Goal: Task Accomplishment & Management: Manage account settings

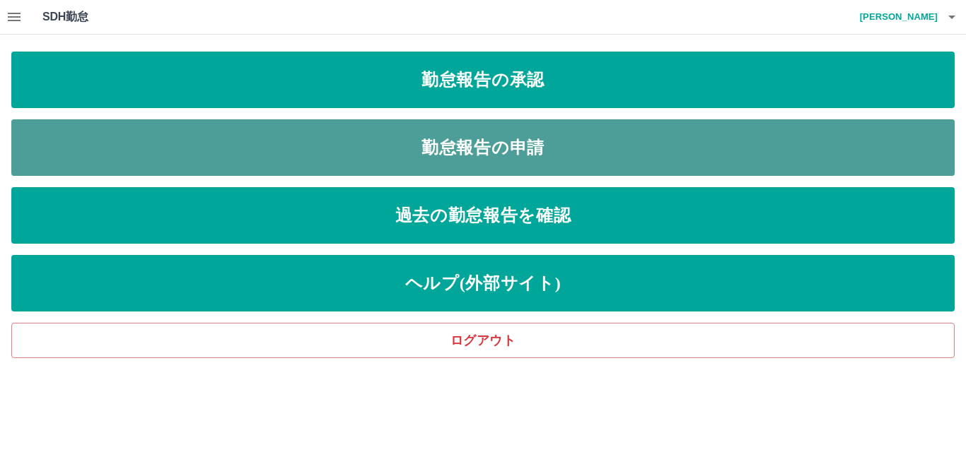
click at [532, 146] on link "勤怠報告の申請" at bounding box center [482, 147] width 943 height 57
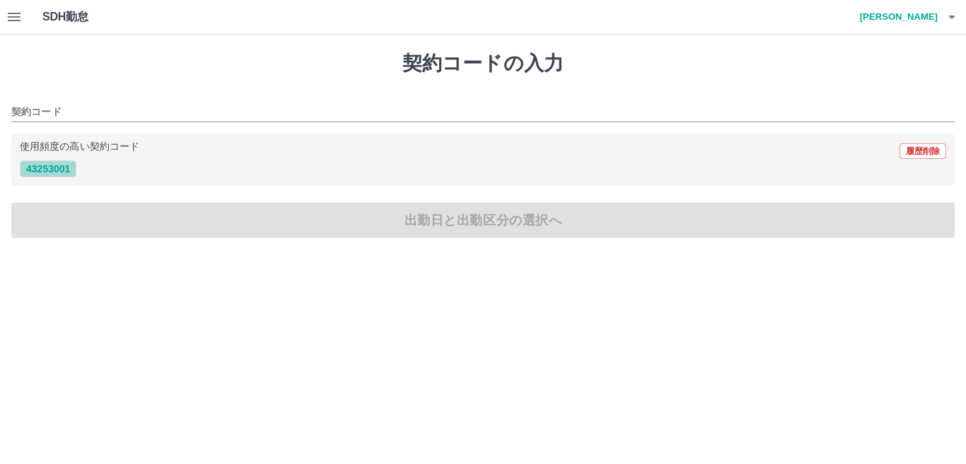
click at [33, 172] on button "43253001" at bounding box center [48, 168] width 57 height 17
type input "********"
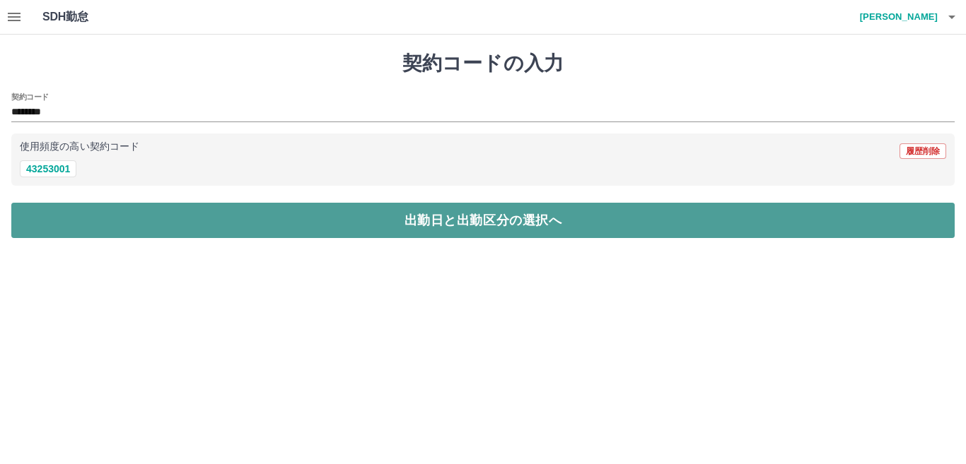
click at [443, 220] on button "出勤日と出勤区分の選択へ" at bounding box center [482, 220] width 943 height 35
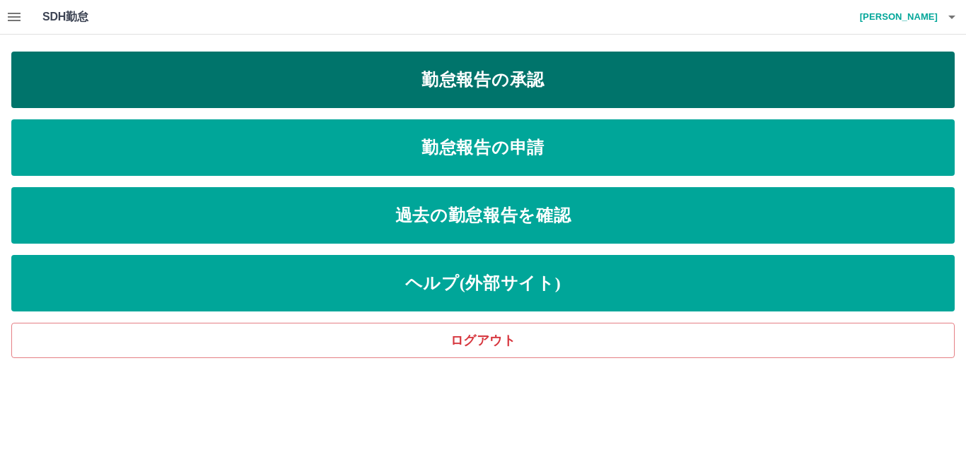
click at [576, 75] on link "勤怠報告の承認" at bounding box center [482, 80] width 943 height 57
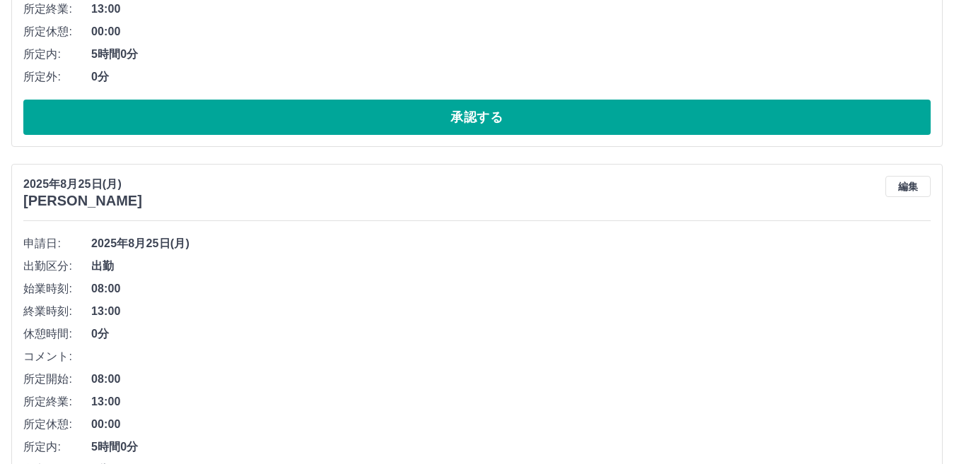
scroll to position [1273, 0]
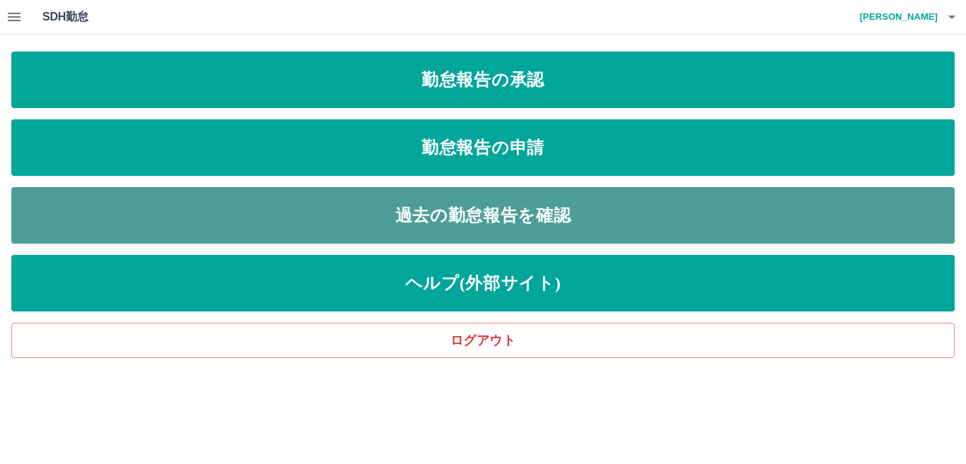
click at [526, 223] on link "過去の勤怠報告を確認" at bounding box center [482, 215] width 943 height 57
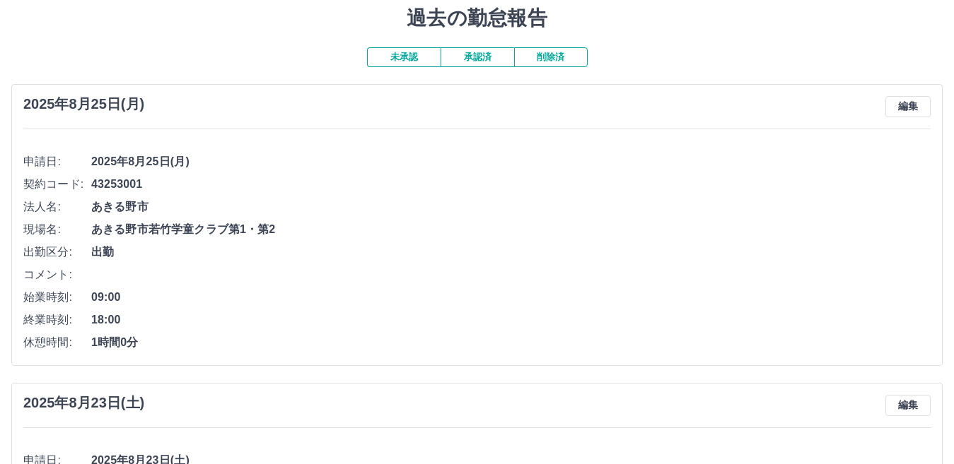
scroll to position [71, 0]
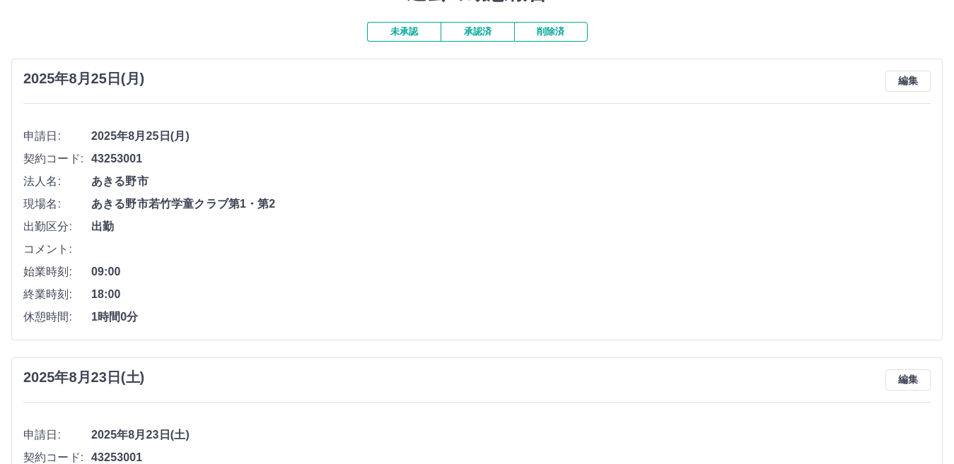
click at [121, 292] on span "18:00" at bounding box center [510, 294] width 839 height 17
click at [122, 293] on span "18:00" at bounding box center [510, 294] width 839 height 17
click at [910, 84] on button "編集" at bounding box center [907, 81] width 45 height 21
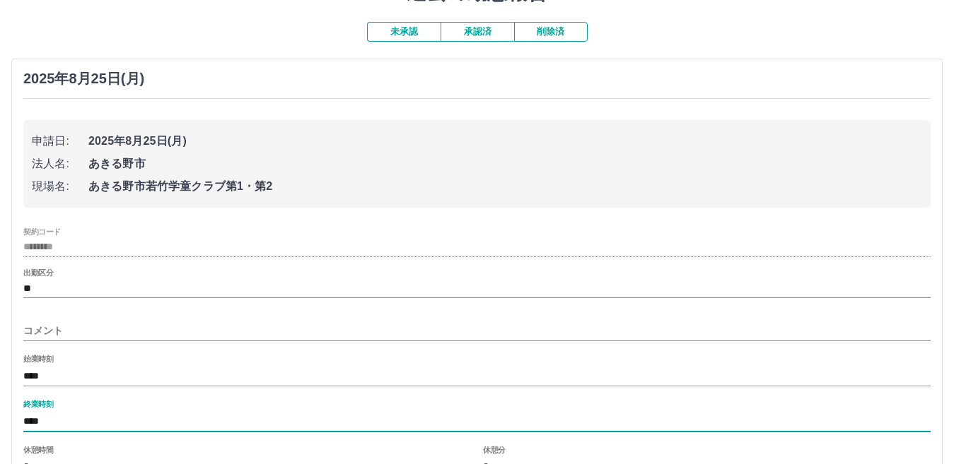
click at [47, 427] on input "****" at bounding box center [476, 421] width 907 height 21
type input "****"
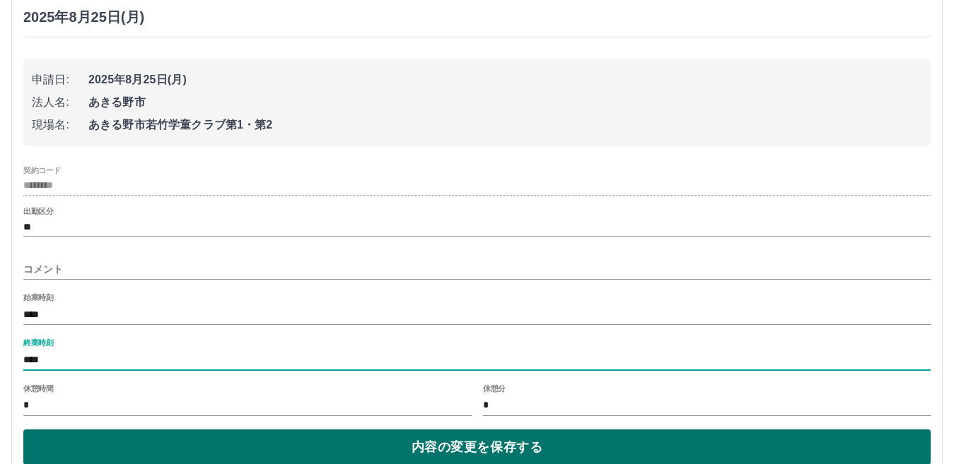
scroll to position [424, 0]
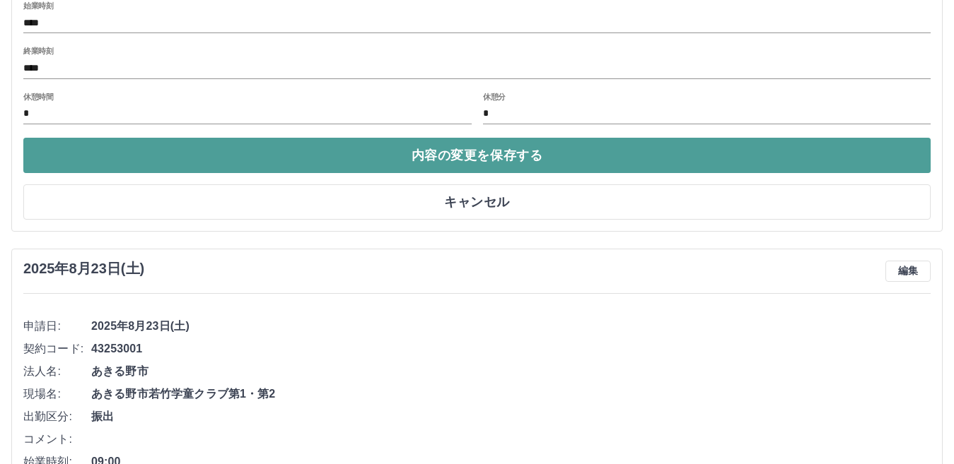
click at [516, 161] on button "内容の変更を保存する" at bounding box center [476, 155] width 907 height 35
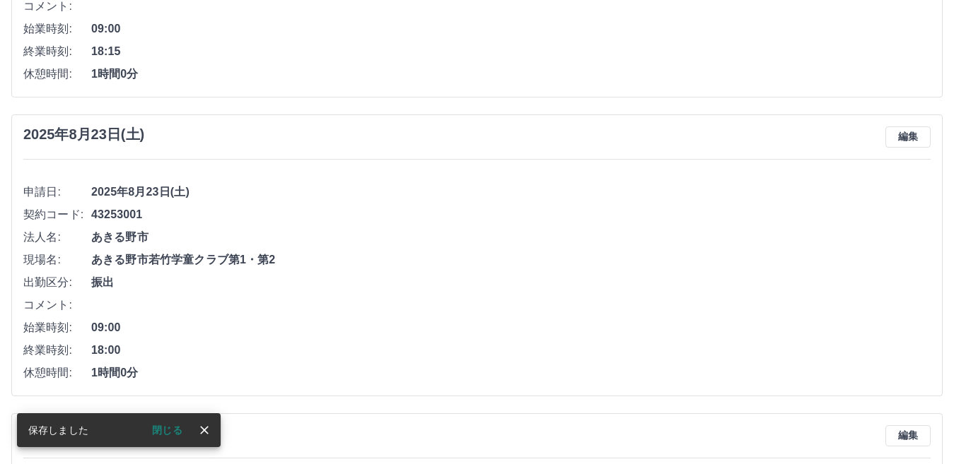
scroll to position [0, 0]
